Goal: Information Seeking & Learning: Learn about a topic

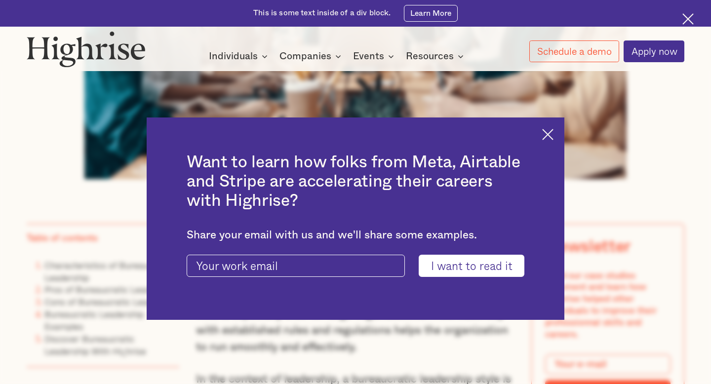
scroll to position [619, 0]
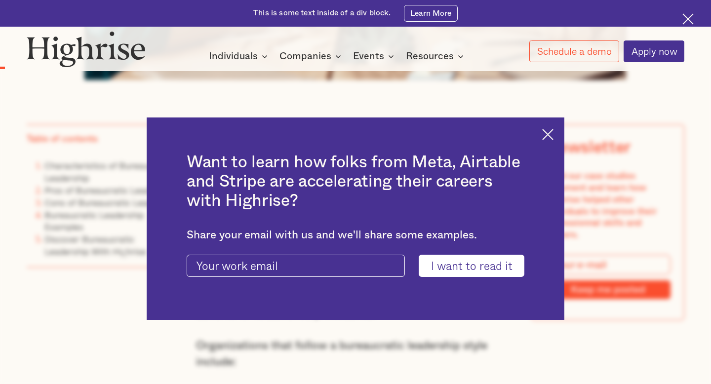
click at [543, 131] on img at bounding box center [548, 134] width 11 height 11
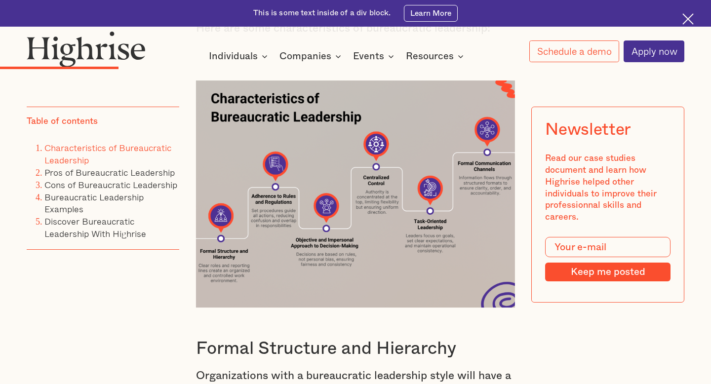
scroll to position [1781, 0]
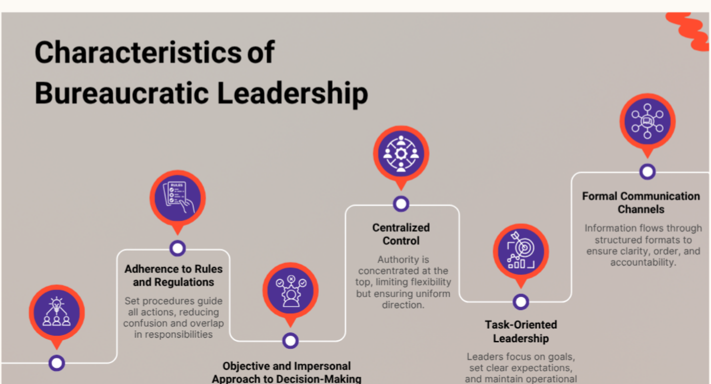
click at [343, 141] on img at bounding box center [356, 190] width 320 height 227
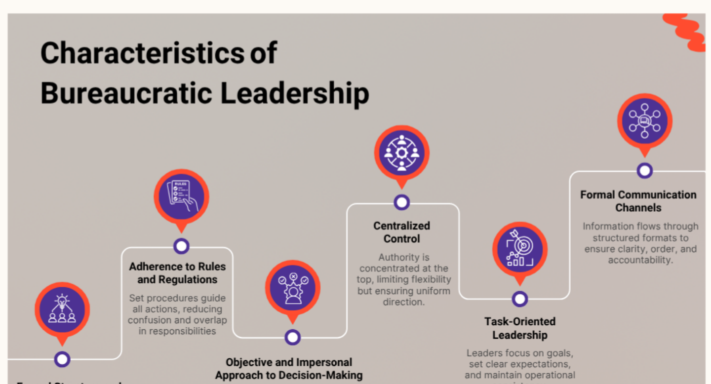
click at [282, 92] on img at bounding box center [356, 190] width 320 height 227
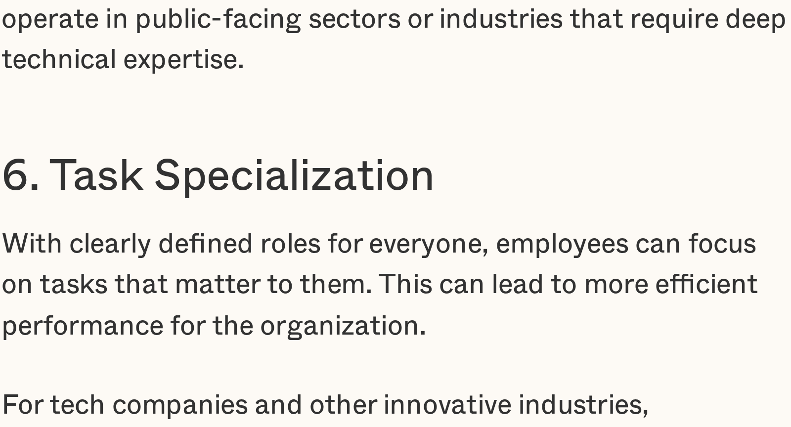
scroll to position [4901, 0]
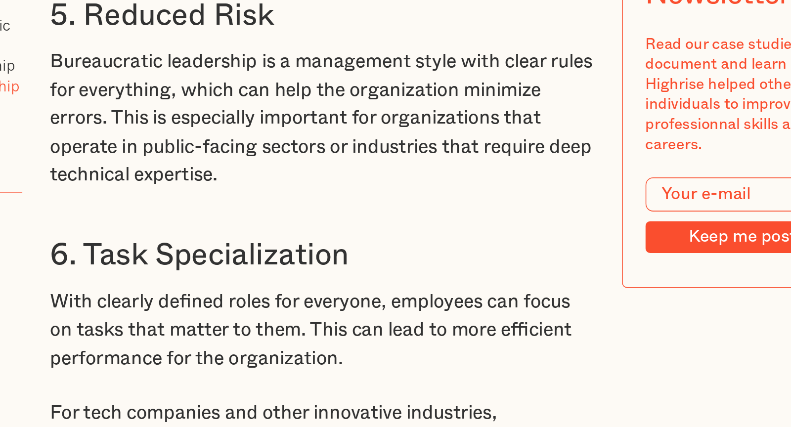
drag, startPoint x: 296, startPoint y: 303, endPoint x: 324, endPoint y: 303, distance: 27.7
click at [324, 303] on div "Pros of Bureaucratic Leadership Now that we can identify a bureaucratic leader,…" at bounding box center [395, 370] width 355 height 2699
click at [425, 293] on div "Pros of Bureaucratic Leadership Now that we can identify a bureaucratic leader,…" at bounding box center [395, 370] width 355 height 2699
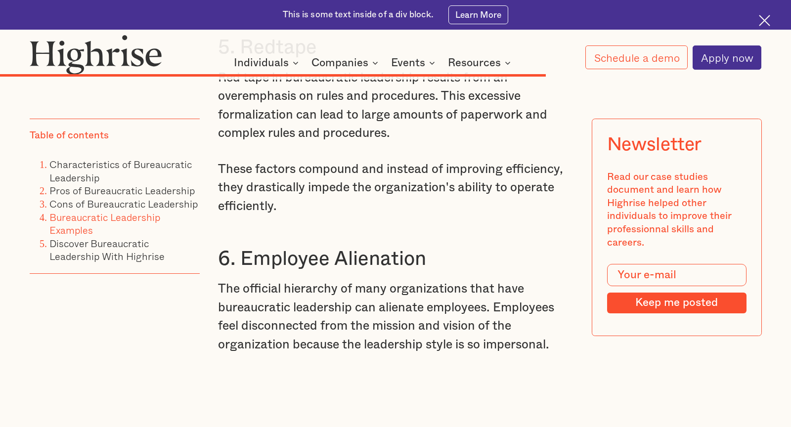
scroll to position [6214, 0]
